Goal: Task Accomplishment & Management: Use online tool/utility

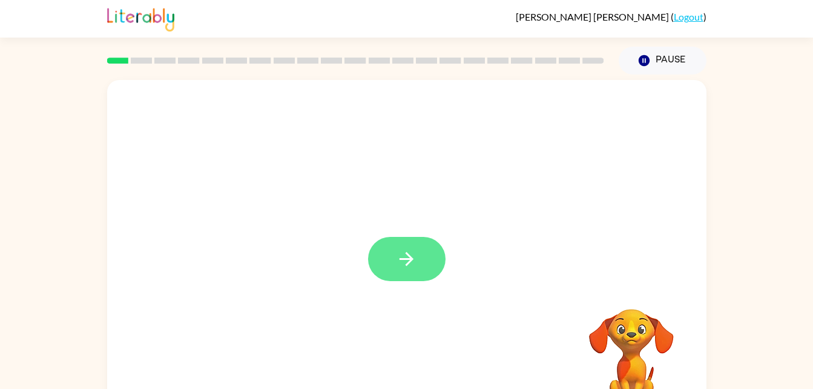
click at [432, 259] on button "button" at bounding box center [407, 259] width 78 height 44
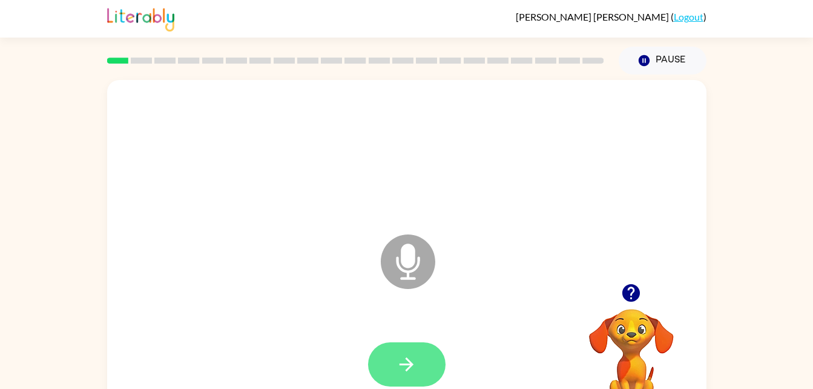
click at [421, 372] on button "button" at bounding box center [407, 364] width 78 height 44
click at [418, 365] on button "button" at bounding box center [407, 364] width 78 height 44
click at [405, 345] on button "button" at bounding box center [407, 364] width 78 height 44
click at [401, 363] on icon "button" at bounding box center [406, 364] width 21 height 21
click at [400, 365] on icon "button" at bounding box center [407, 364] width 14 height 14
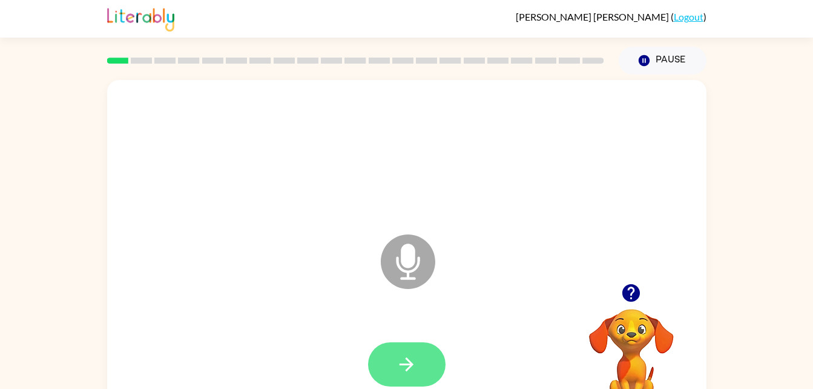
click at [420, 367] on button "button" at bounding box center [407, 364] width 78 height 44
click at [399, 372] on icon "button" at bounding box center [406, 364] width 21 height 21
click at [394, 358] on button "button" at bounding box center [407, 364] width 78 height 44
click at [408, 365] on icon "button" at bounding box center [406, 364] width 21 height 21
click at [420, 362] on button "button" at bounding box center [407, 364] width 78 height 44
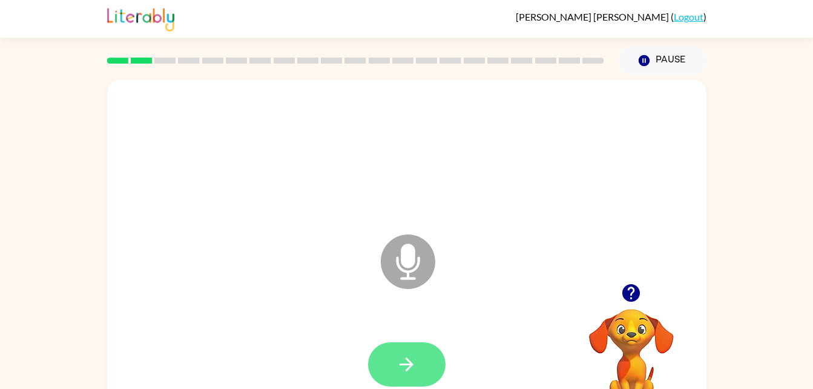
click at [409, 377] on button "button" at bounding box center [407, 364] width 78 height 44
click at [419, 369] on button "button" at bounding box center [407, 364] width 78 height 44
click at [403, 374] on icon "button" at bounding box center [406, 364] width 21 height 21
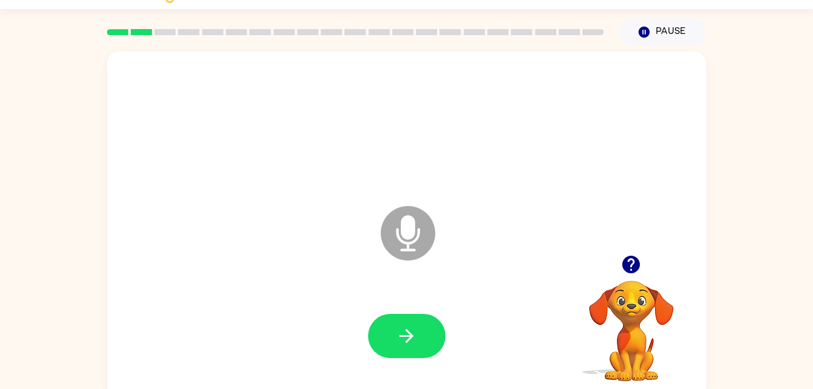
scroll to position [37, 0]
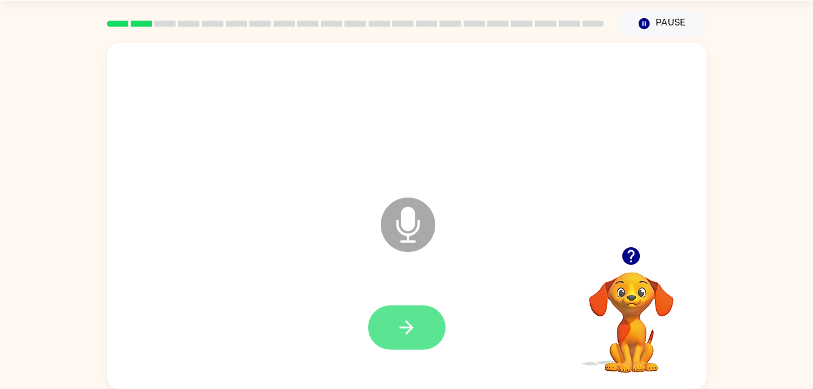
click at [400, 322] on icon "button" at bounding box center [406, 327] width 21 height 21
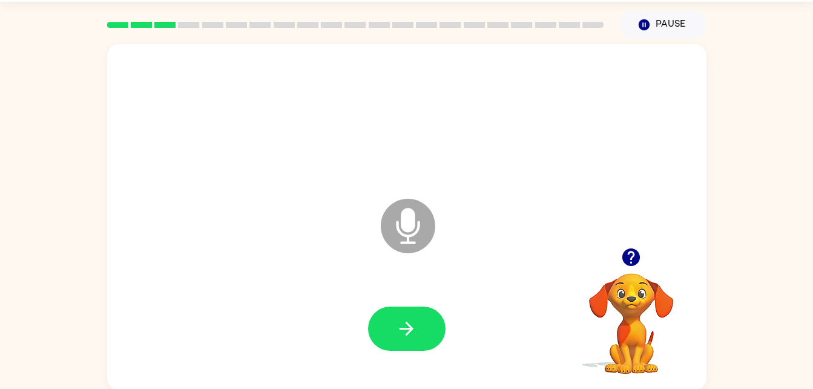
scroll to position [35, 0]
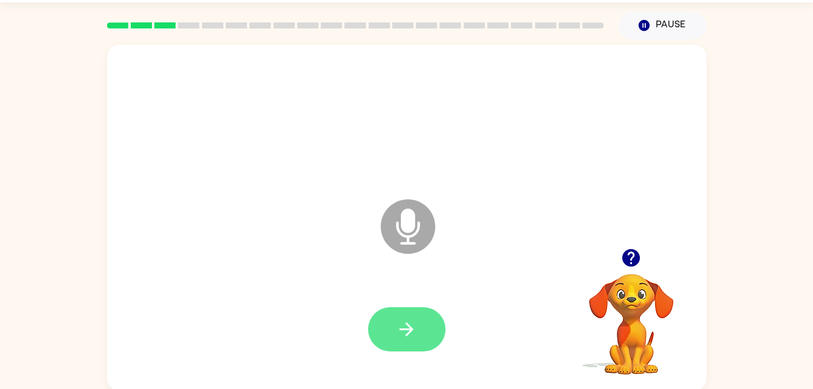
click at [409, 319] on icon "button" at bounding box center [406, 329] width 21 height 21
click at [401, 316] on button "button" at bounding box center [407, 329] width 78 height 44
click at [377, 340] on button "button" at bounding box center [407, 329] width 78 height 44
click at [403, 327] on icon "button" at bounding box center [406, 329] width 21 height 21
click at [414, 322] on icon "button" at bounding box center [406, 329] width 21 height 21
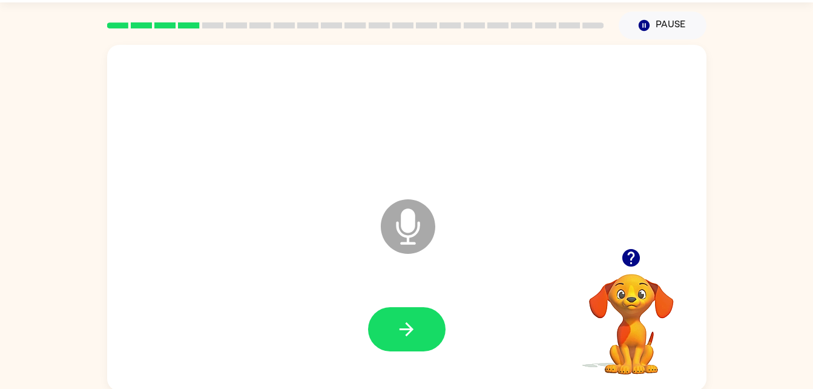
click at [391, 297] on div at bounding box center [406, 329] width 575 height 99
click at [396, 335] on icon "button" at bounding box center [406, 329] width 21 height 21
click at [397, 330] on icon "button" at bounding box center [406, 329] width 21 height 21
click at [388, 332] on button "button" at bounding box center [407, 329] width 78 height 44
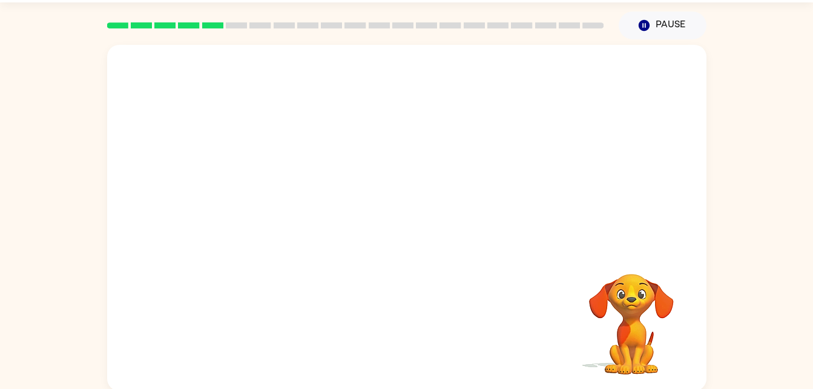
scroll to position [37, 0]
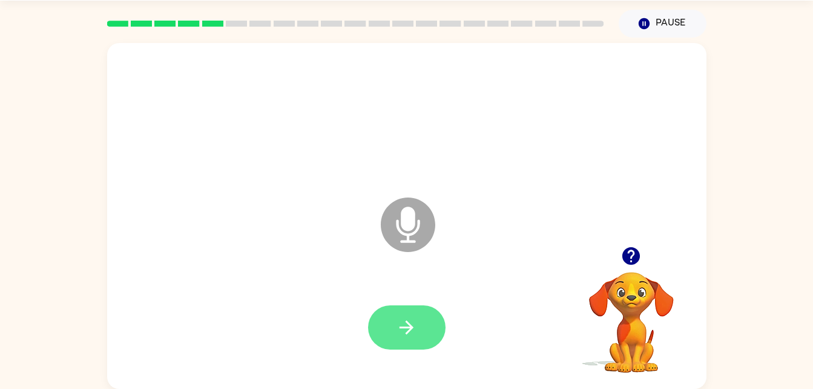
click at [411, 328] on icon "button" at bounding box center [407, 327] width 14 height 14
click at [385, 332] on button "button" at bounding box center [407, 327] width 78 height 44
click at [409, 334] on icon "button" at bounding box center [406, 327] width 21 height 21
click at [398, 318] on icon "button" at bounding box center [406, 327] width 21 height 21
click at [414, 331] on icon "button" at bounding box center [406, 327] width 21 height 21
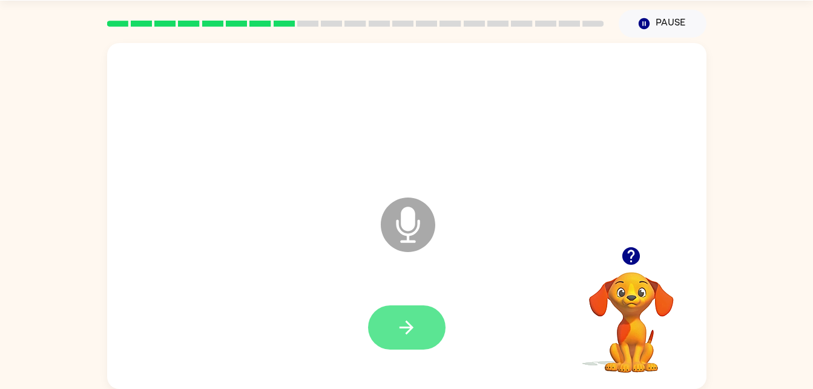
click at [405, 335] on icon "button" at bounding box center [406, 327] width 21 height 21
click at [409, 323] on icon "button" at bounding box center [407, 327] width 14 height 14
click at [380, 327] on button "button" at bounding box center [407, 327] width 78 height 44
click at [414, 327] on icon "button" at bounding box center [406, 327] width 21 height 21
click at [428, 337] on button "button" at bounding box center [407, 327] width 78 height 44
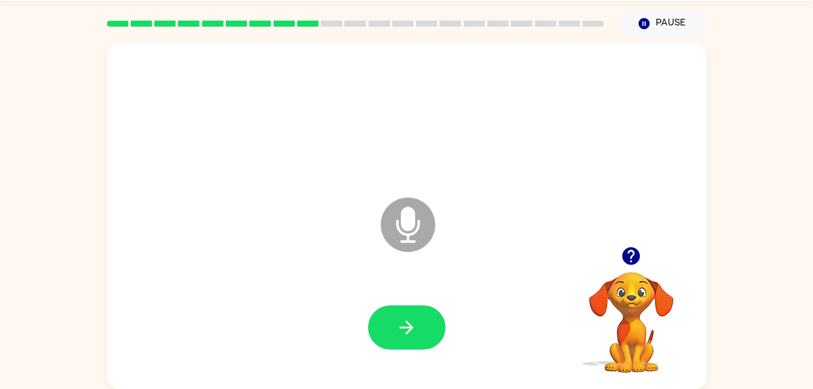
scroll to position [0, 0]
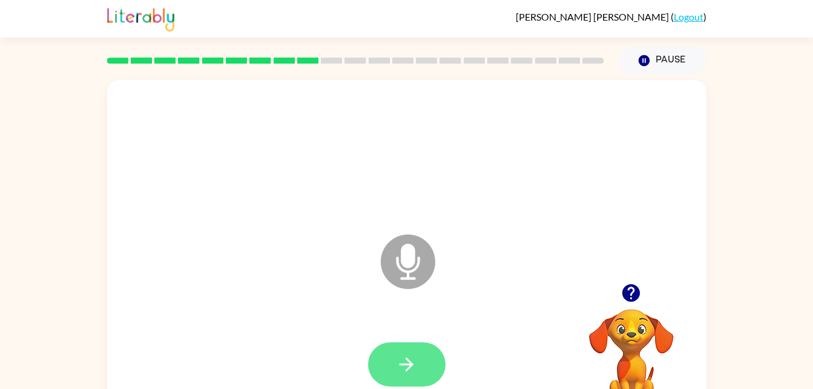
click at [395, 363] on button "button" at bounding box center [407, 364] width 78 height 44
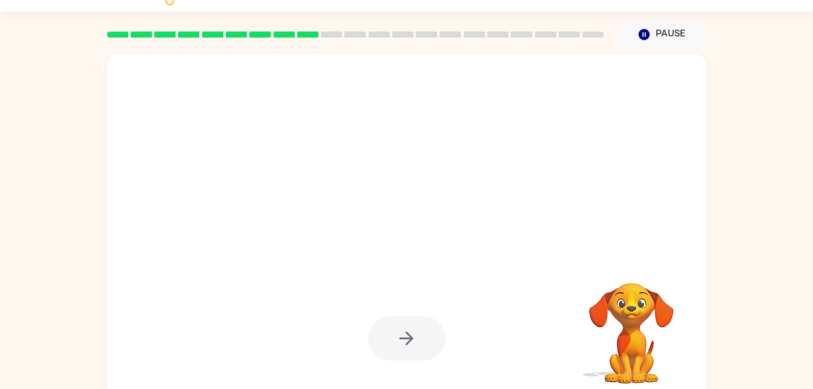
scroll to position [37, 0]
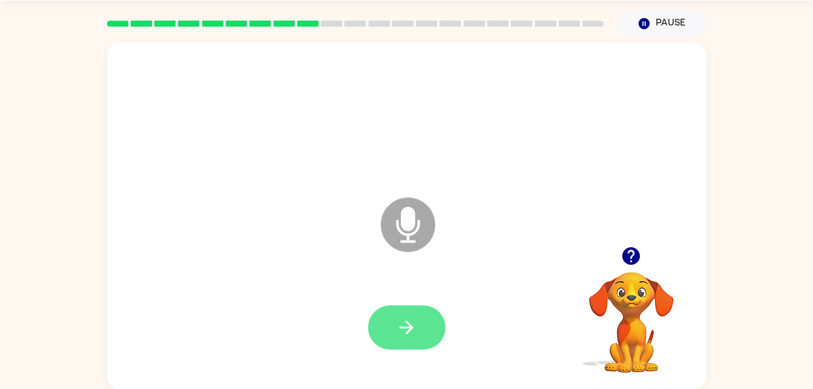
click at [411, 326] on icon "button" at bounding box center [407, 327] width 14 height 14
click at [403, 323] on icon "button" at bounding box center [406, 327] width 21 height 21
click at [380, 307] on button "button" at bounding box center [407, 327] width 78 height 44
click at [401, 324] on icon "button" at bounding box center [406, 327] width 21 height 21
click at [407, 315] on button "button" at bounding box center [407, 327] width 78 height 44
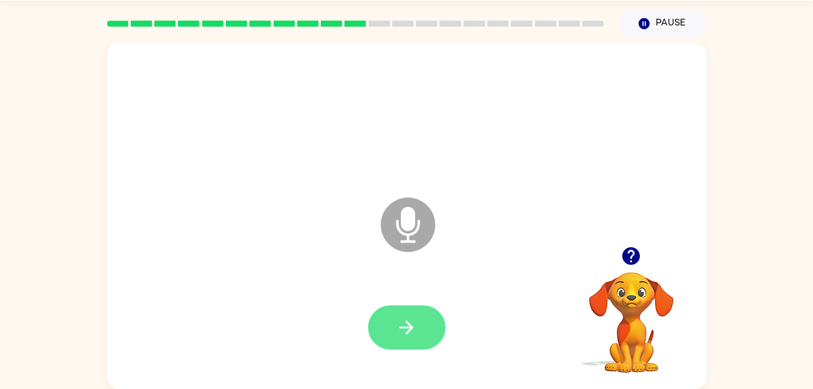
click at [382, 320] on button "button" at bounding box center [407, 327] width 78 height 44
click at [402, 337] on icon "button" at bounding box center [406, 327] width 21 height 21
click at [406, 326] on icon "button" at bounding box center [406, 327] width 21 height 21
click at [384, 309] on button "button" at bounding box center [407, 327] width 78 height 44
click at [395, 319] on button "button" at bounding box center [407, 327] width 78 height 44
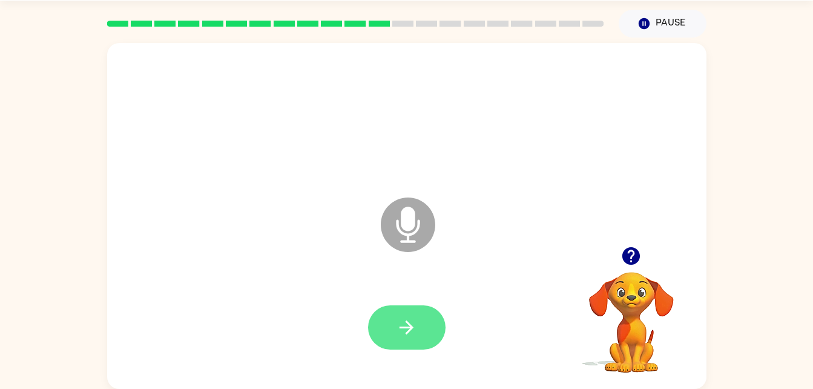
click at [400, 325] on icon "button" at bounding box center [406, 327] width 21 height 21
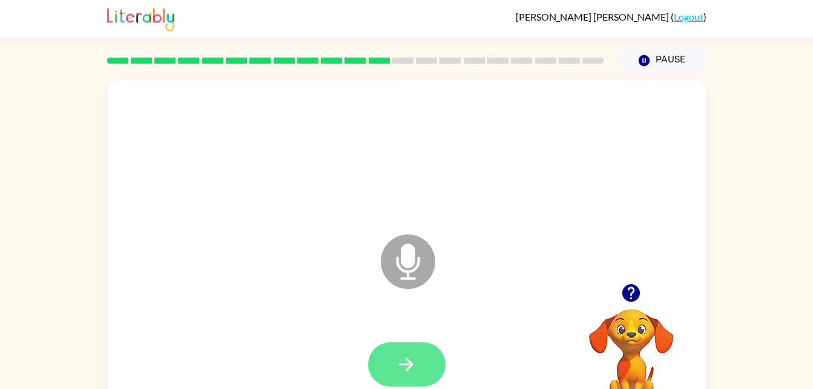
click at [397, 362] on icon "button" at bounding box center [406, 364] width 21 height 21
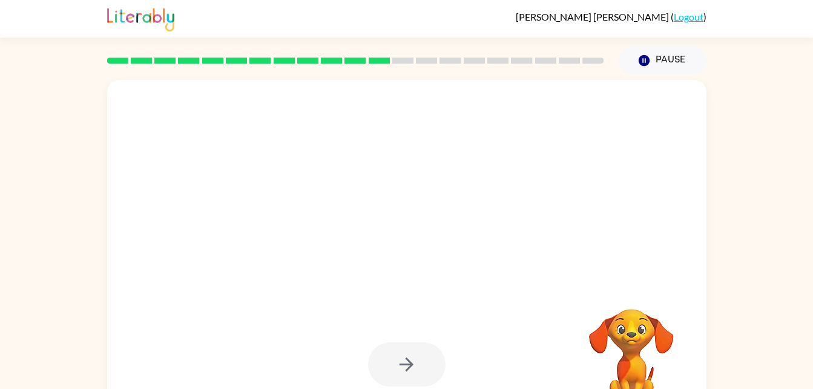
scroll to position [37, 0]
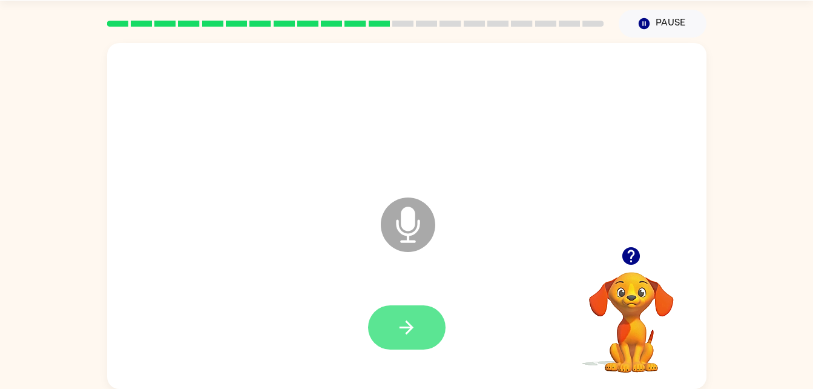
click at [397, 337] on icon "button" at bounding box center [406, 327] width 21 height 21
click at [417, 331] on icon "button" at bounding box center [406, 327] width 21 height 21
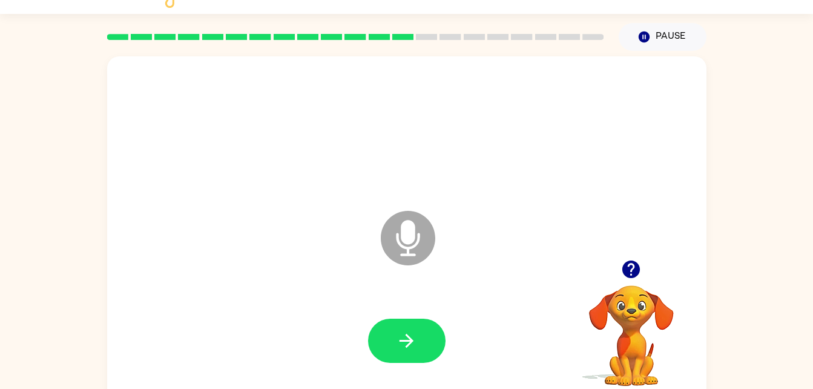
scroll to position [0, 0]
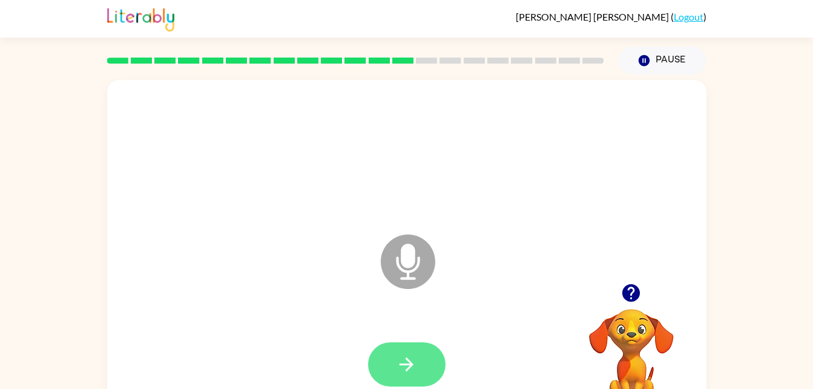
click at [418, 370] on button "button" at bounding box center [407, 364] width 78 height 44
click at [395, 343] on button "button" at bounding box center [407, 364] width 78 height 44
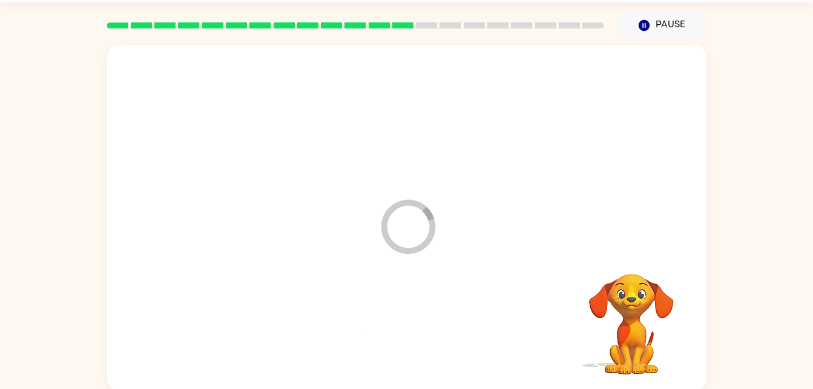
scroll to position [37, 0]
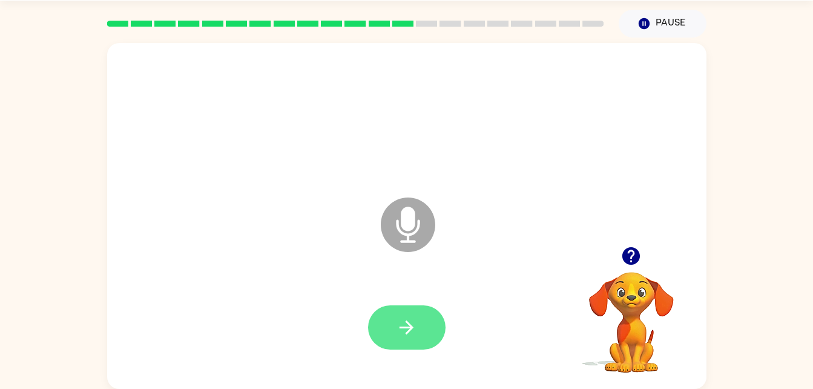
click at [403, 324] on icon "button" at bounding box center [406, 327] width 21 height 21
click at [389, 314] on button "button" at bounding box center [407, 327] width 78 height 44
click at [392, 321] on button "button" at bounding box center [407, 327] width 78 height 44
click at [391, 313] on button "button" at bounding box center [407, 327] width 78 height 44
click at [414, 331] on icon "button" at bounding box center [406, 327] width 21 height 21
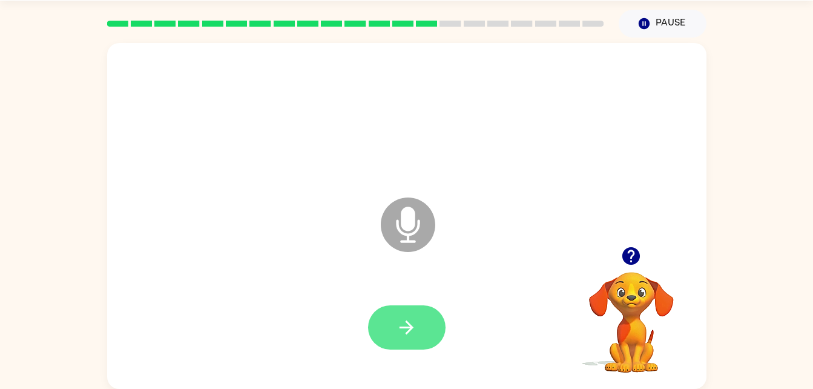
click at [397, 337] on icon "button" at bounding box center [406, 327] width 21 height 21
click at [398, 329] on icon "button" at bounding box center [406, 327] width 21 height 21
click at [403, 314] on button "button" at bounding box center [407, 327] width 78 height 44
click at [388, 330] on button "button" at bounding box center [407, 327] width 78 height 44
click at [403, 319] on icon "button" at bounding box center [406, 327] width 21 height 21
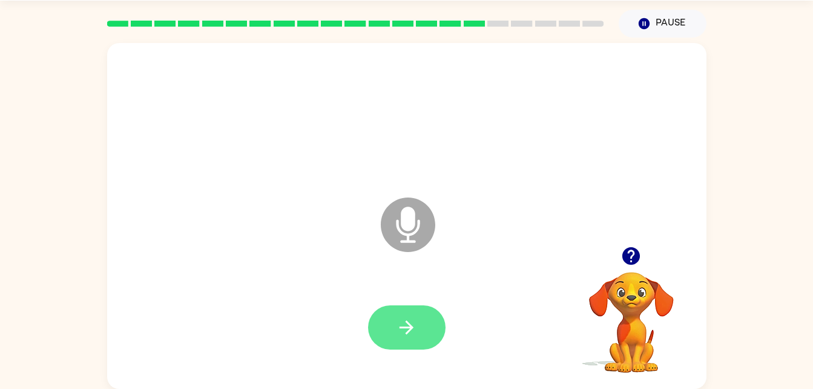
click at [414, 321] on icon "button" at bounding box center [406, 327] width 21 height 21
click at [409, 309] on button "button" at bounding box center [407, 327] width 78 height 44
click at [388, 326] on button "button" at bounding box center [407, 327] width 78 height 44
click at [436, 336] on button "button" at bounding box center [407, 327] width 78 height 44
click at [404, 328] on icon "button" at bounding box center [406, 327] width 21 height 21
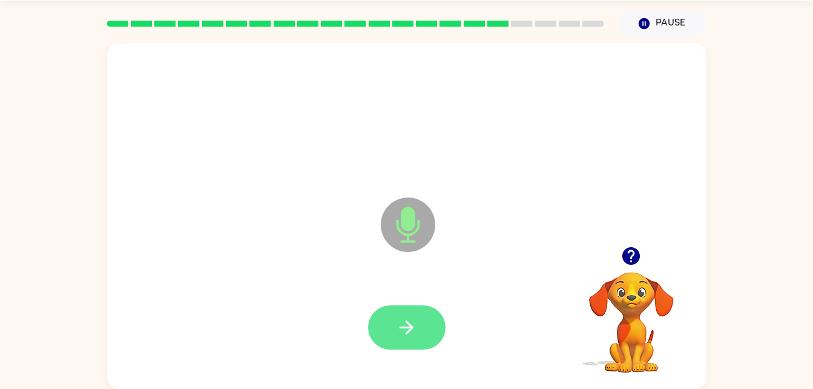
click at [411, 320] on icon "button" at bounding box center [406, 327] width 21 height 21
click at [404, 330] on icon "button" at bounding box center [406, 327] width 21 height 21
click at [411, 319] on icon "button" at bounding box center [406, 327] width 21 height 21
click at [411, 311] on button "button" at bounding box center [407, 327] width 78 height 44
click at [412, 326] on icon "button" at bounding box center [406, 327] width 21 height 21
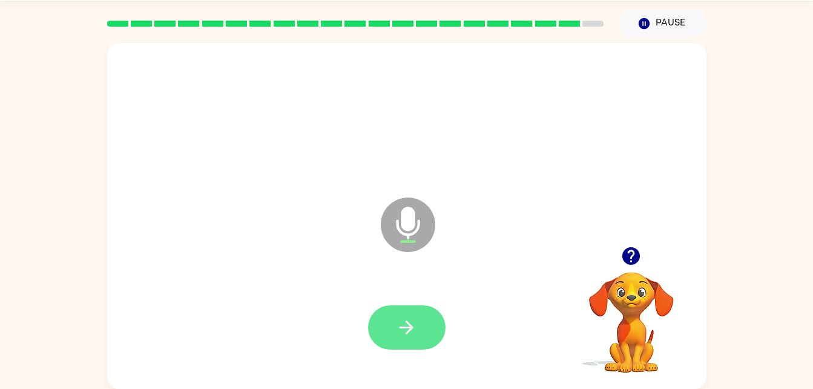
click at [400, 329] on icon "button" at bounding box center [406, 327] width 21 height 21
click at [406, 322] on icon "button" at bounding box center [407, 327] width 14 height 14
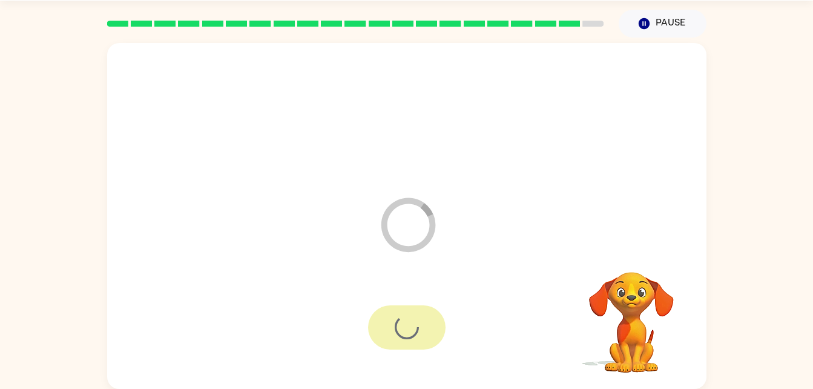
scroll to position [15, 0]
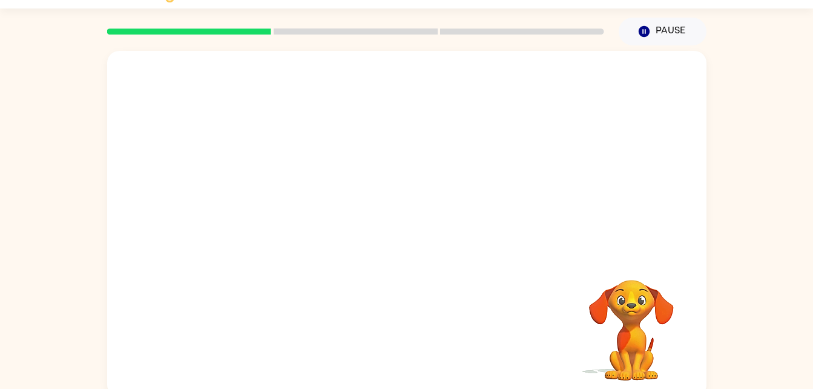
scroll to position [37, 0]
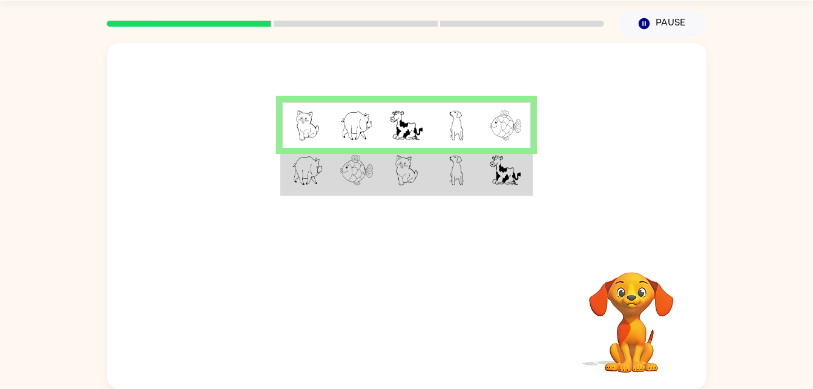
click at [294, 22] on rect at bounding box center [356, 24] width 164 height 6
click at [323, 184] on img at bounding box center [307, 170] width 31 height 30
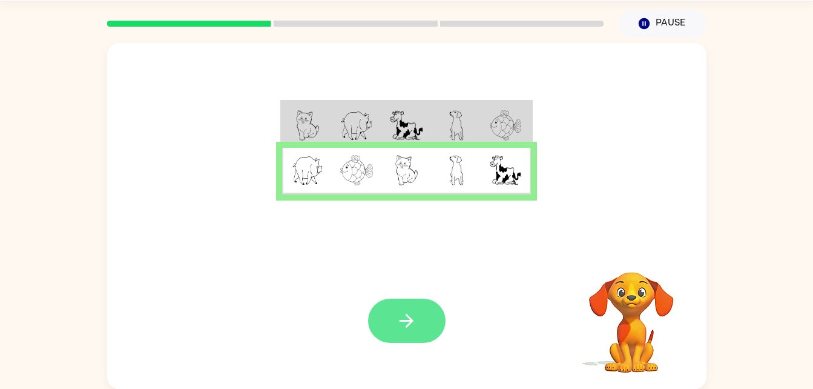
click at [395, 322] on button "button" at bounding box center [407, 321] width 78 height 44
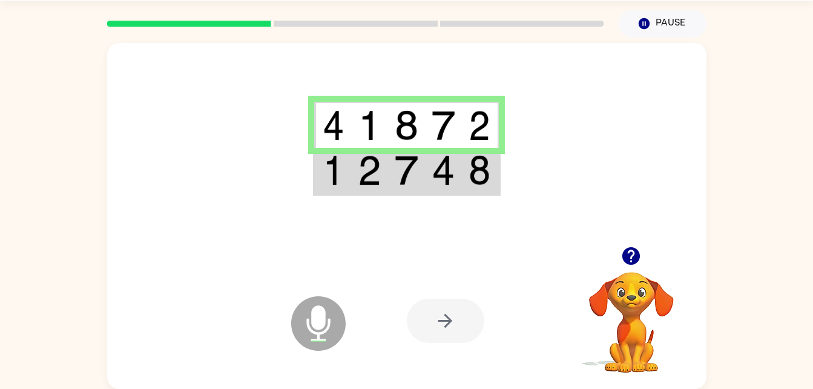
click at [446, 326] on div at bounding box center [446, 321] width 78 height 44
click at [439, 315] on div at bounding box center [446, 321] width 78 height 44
click at [455, 170] on img at bounding box center [443, 170] width 23 height 30
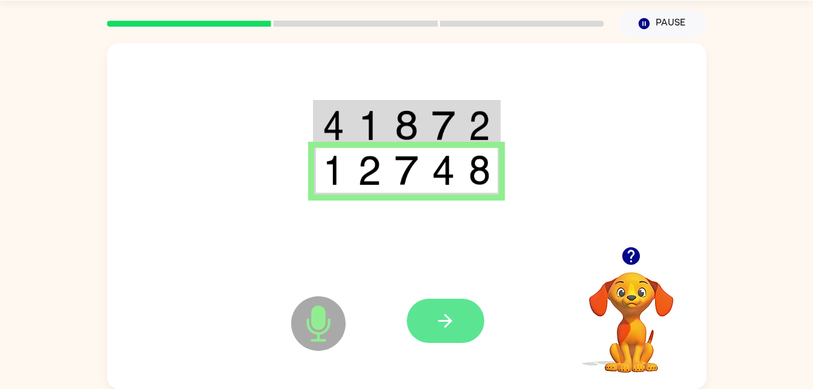
click at [441, 322] on icon "button" at bounding box center [445, 321] width 14 height 14
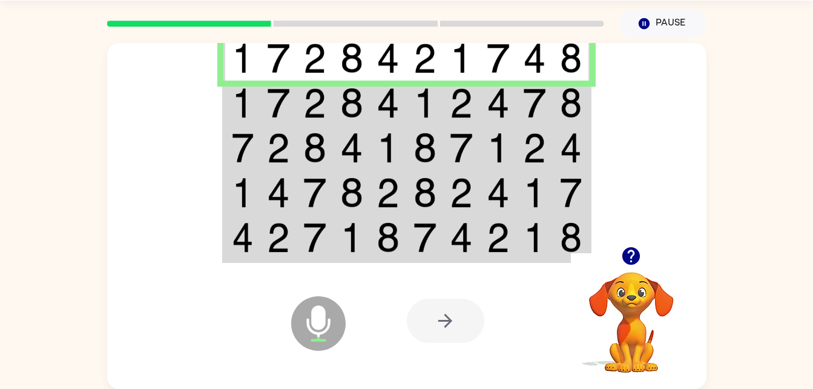
click at [326, 97] on img at bounding box center [314, 103] width 23 height 30
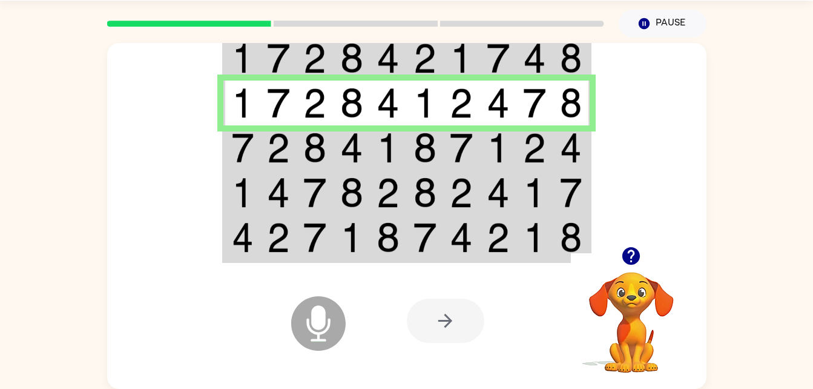
click at [510, 153] on td at bounding box center [498, 147] width 37 height 45
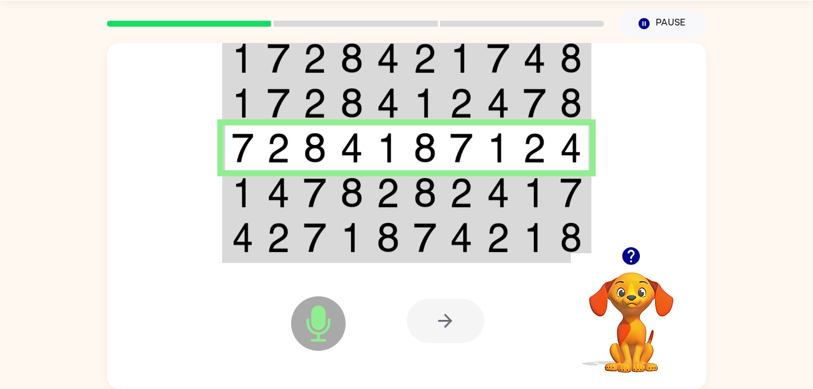
click at [580, 190] on img at bounding box center [571, 192] width 22 height 30
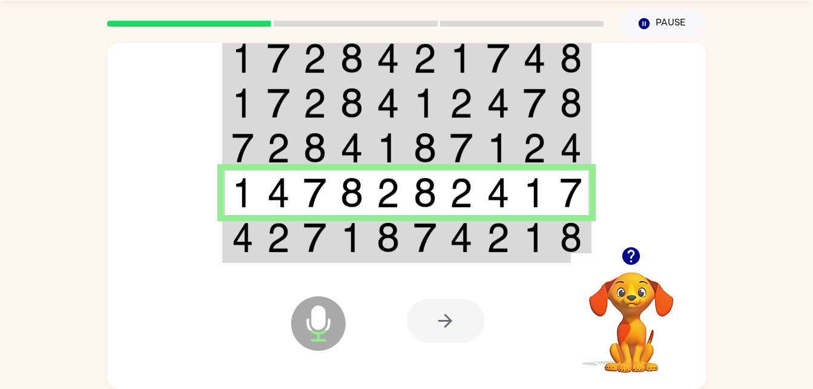
click at [507, 233] on img at bounding box center [498, 237] width 23 height 30
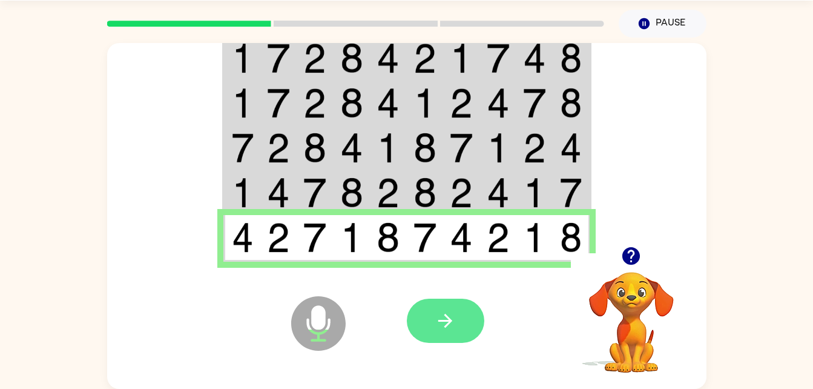
click at [449, 310] on icon "button" at bounding box center [445, 320] width 21 height 21
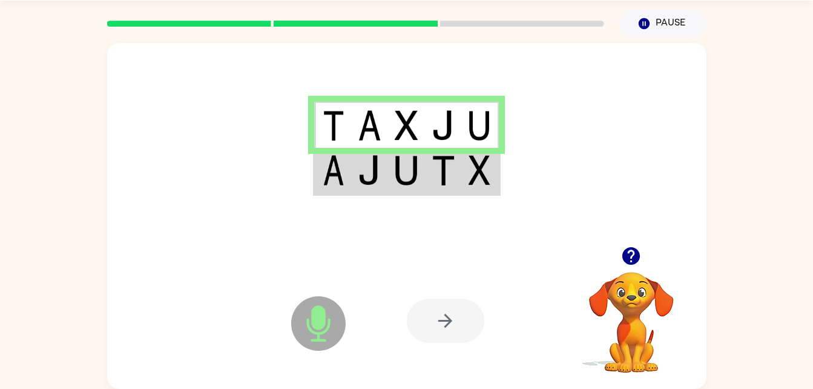
click at [455, 183] on img at bounding box center [443, 170] width 23 height 30
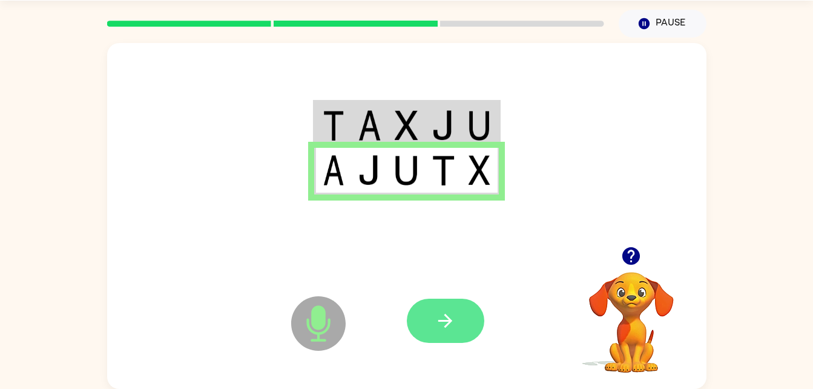
click at [449, 315] on icon "button" at bounding box center [445, 320] width 21 height 21
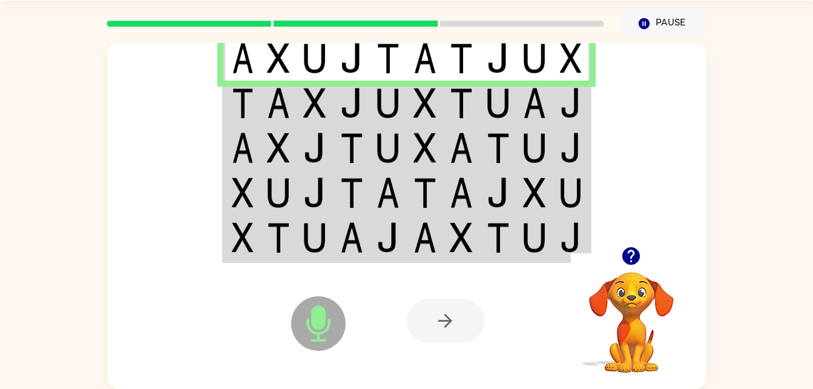
click at [580, 123] on td at bounding box center [571, 103] width 37 height 45
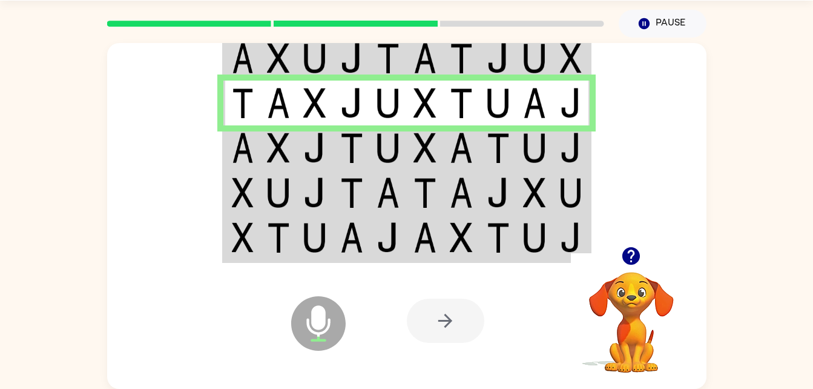
click at [558, 150] on td at bounding box center [571, 147] width 37 height 45
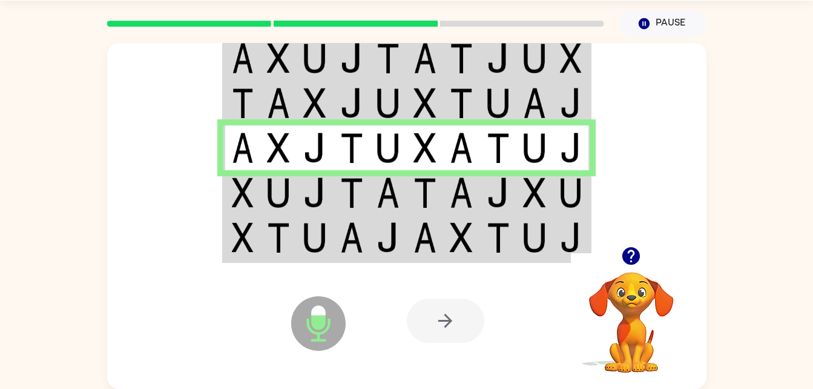
click at [559, 188] on td at bounding box center [571, 192] width 37 height 45
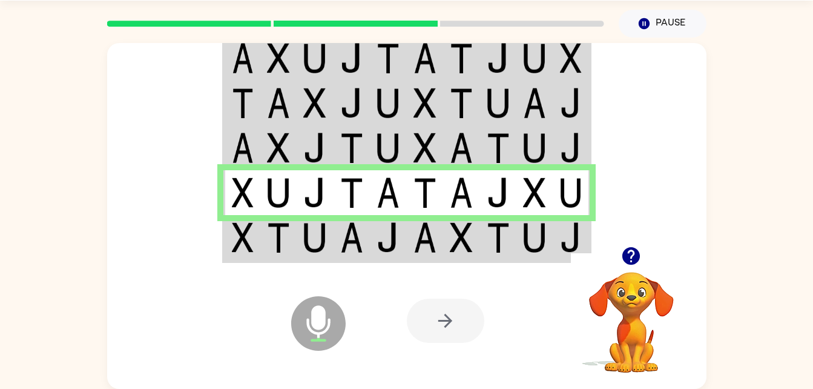
click at [491, 240] on img at bounding box center [498, 237] width 23 height 30
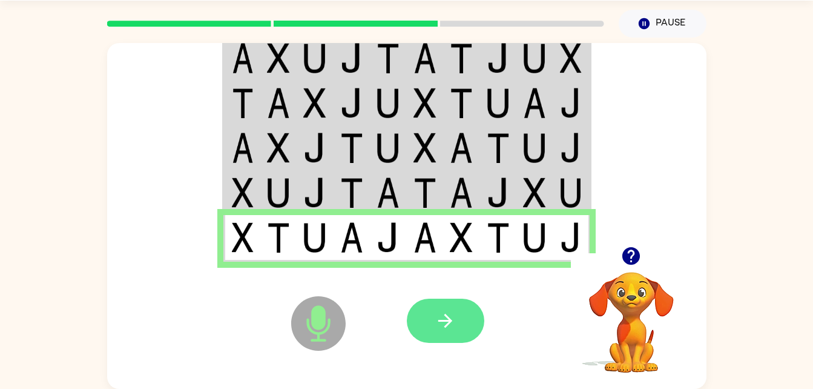
click at [474, 325] on button "button" at bounding box center [446, 321] width 78 height 44
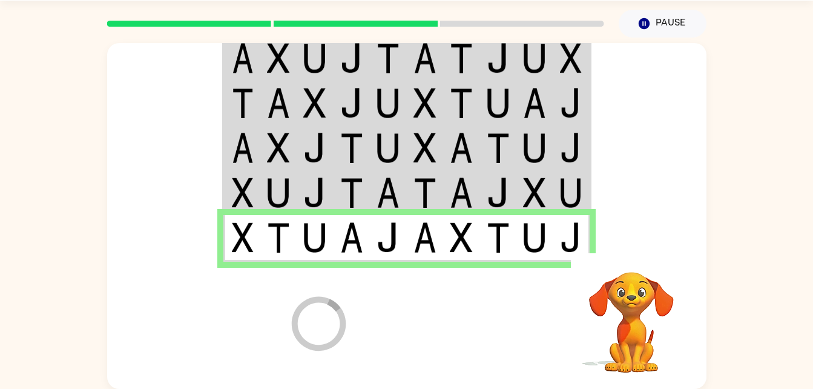
scroll to position [15, 0]
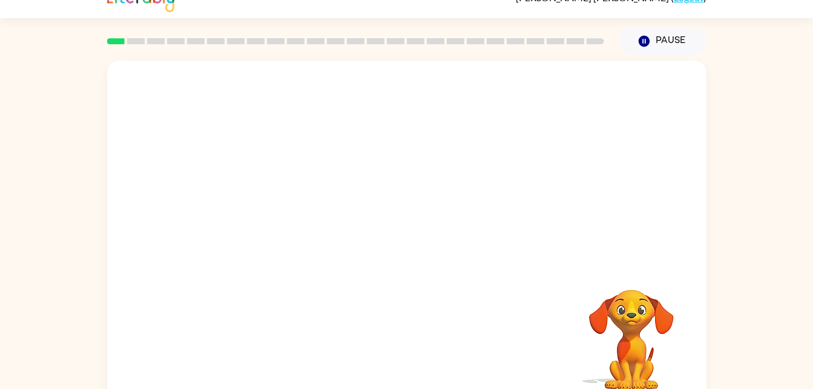
scroll to position [37, 0]
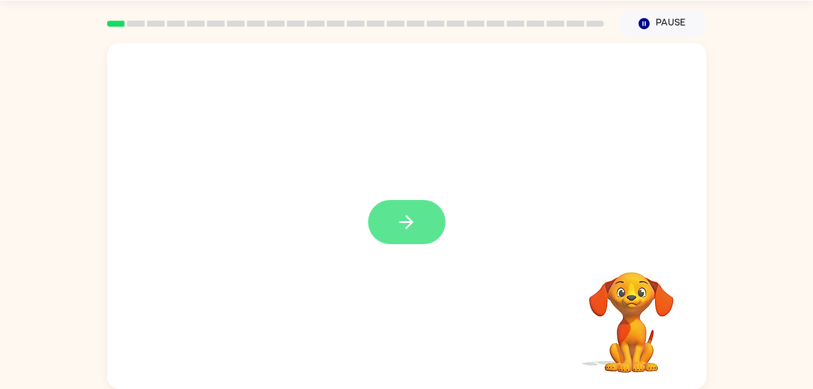
click at [425, 240] on button "button" at bounding box center [407, 222] width 78 height 44
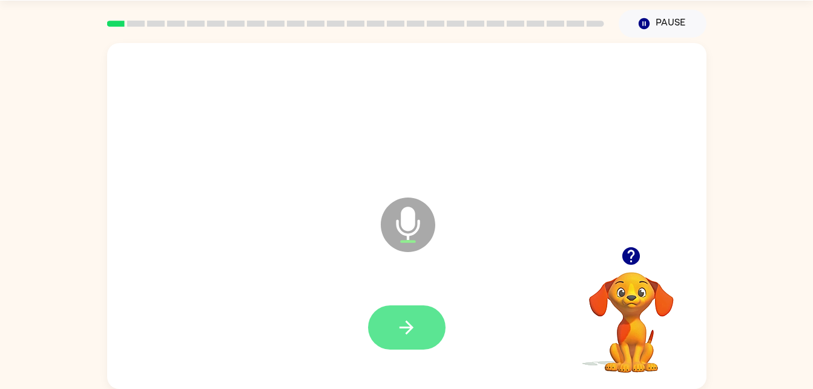
click at [407, 328] on icon "button" at bounding box center [406, 327] width 21 height 21
click at [423, 311] on button "button" at bounding box center [407, 327] width 78 height 44
click at [408, 320] on icon "button" at bounding box center [406, 327] width 21 height 21
click at [413, 308] on button "button" at bounding box center [407, 327] width 78 height 44
click at [405, 328] on icon "button" at bounding box center [406, 327] width 21 height 21
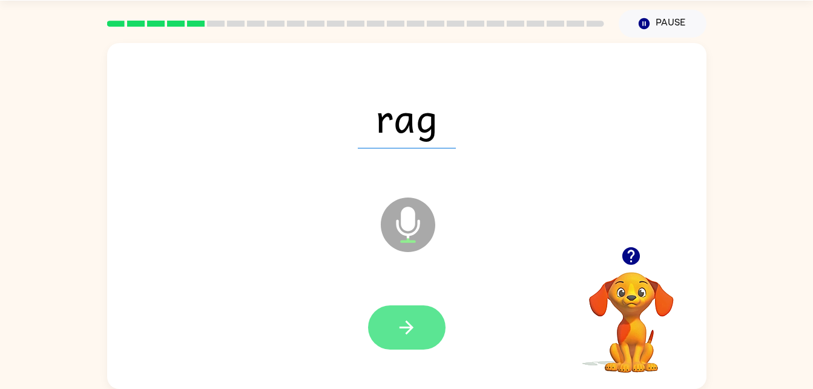
click at [417, 333] on icon "button" at bounding box center [406, 327] width 21 height 21
click at [431, 323] on button "button" at bounding box center [407, 327] width 78 height 44
click at [411, 330] on icon "button" at bounding box center [407, 327] width 14 height 14
click at [402, 323] on icon "button" at bounding box center [406, 327] width 21 height 21
click at [423, 310] on button "button" at bounding box center [407, 327] width 78 height 44
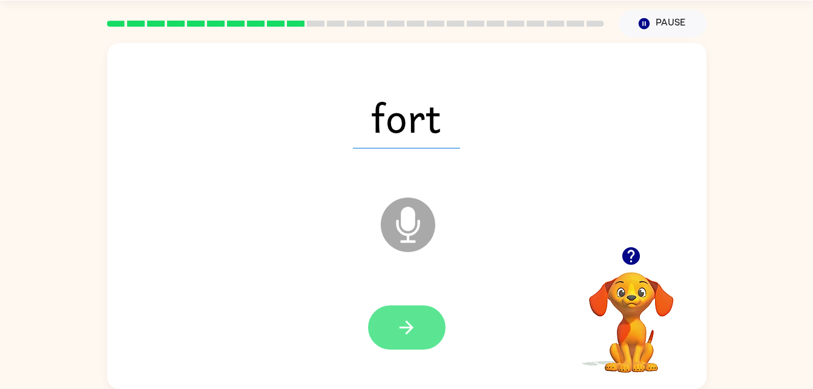
click at [399, 326] on icon "button" at bounding box center [406, 327] width 21 height 21
click at [414, 348] on button "button" at bounding box center [407, 327] width 78 height 44
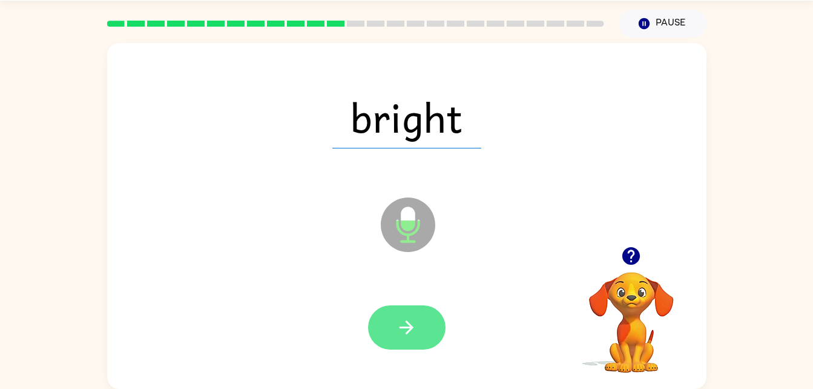
click at [428, 318] on button "button" at bounding box center [407, 327] width 78 height 44
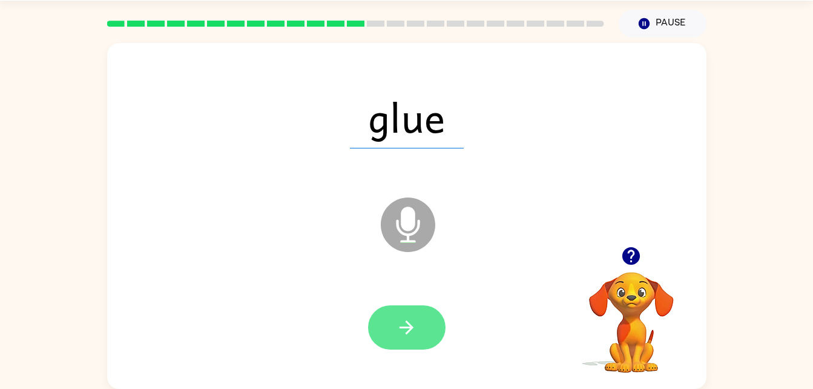
click at [403, 317] on icon "button" at bounding box center [406, 327] width 21 height 21
click at [394, 324] on button "button" at bounding box center [407, 327] width 78 height 44
click at [411, 344] on button "button" at bounding box center [407, 327] width 78 height 44
click at [395, 321] on button "button" at bounding box center [407, 327] width 78 height 44
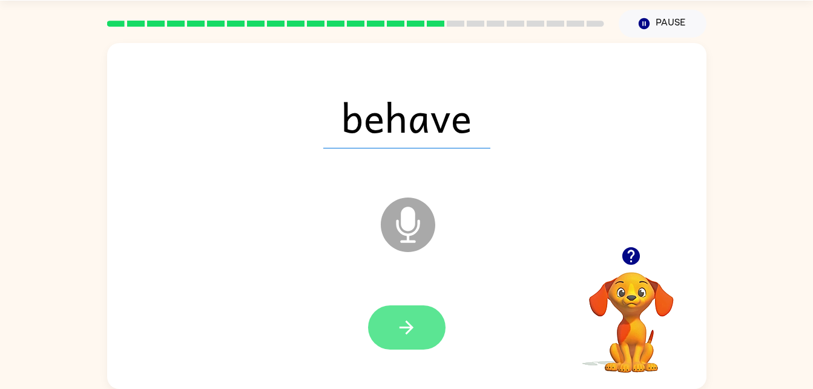
click at [411, 323] on icon "button" at bounding box center [406, 327] width 21 height 21
click at [420, 315] on button "button" at bounding box center [407, 327] width 78 height 44
click at [422, 306] on button "button" at bounding box center [407, 327] width 78 height 44
click at [421, 332] on button "button" at bounding box center [407, 327] width 78 height 44
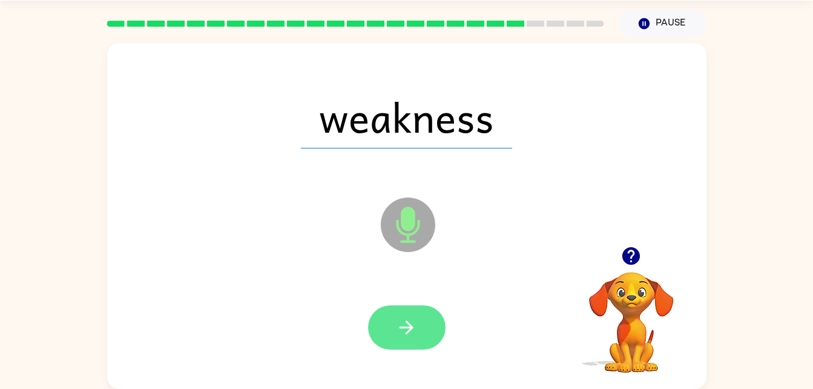
click at [415, 329] on icon "button" at bounding box center [406, 327] width 21 height 21
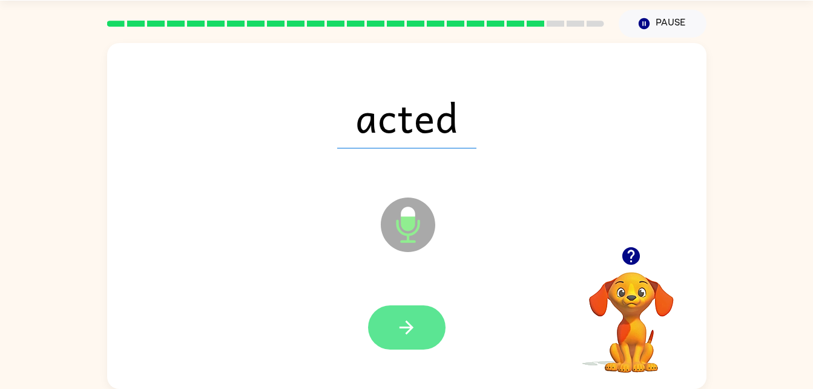
click at [420, 323] on button "button" at bounding box center [407, 327] width 78 height 44
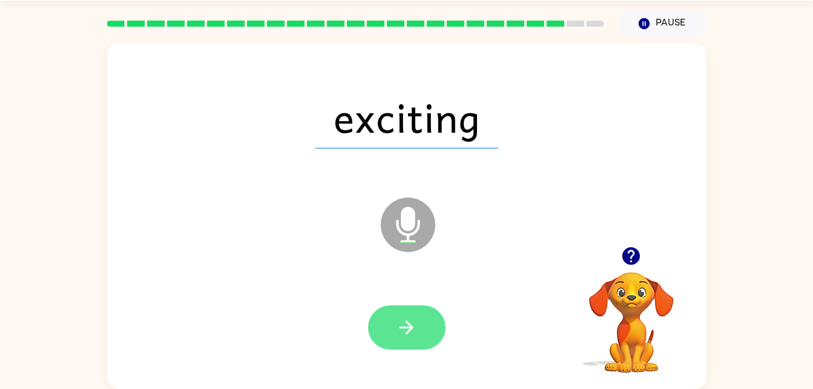
click at [403, 332] on icon "button" at bounding box center [406, 327] width 21 height 21
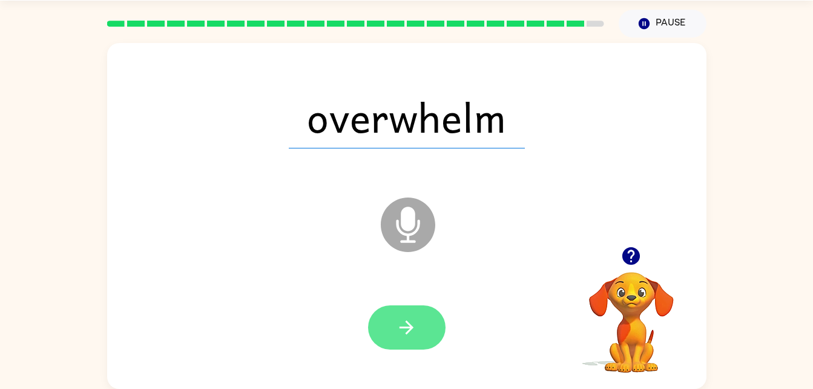
click at [420, 313] on button "button" at bounding box center [407, 327] width 78 height 44
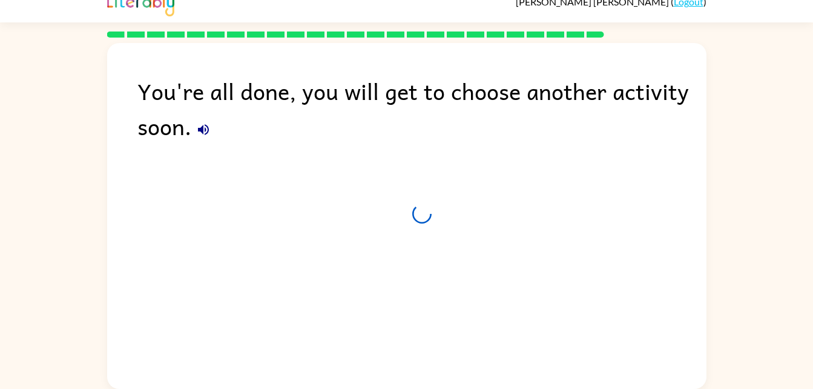
scroll to position [15, 0]
